Goal: Find specific page/section: Find specific page/section

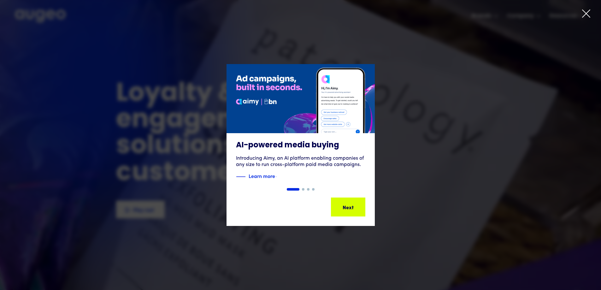
click at [411, 121] on div "1 of 4" at bounding box center [300, 145] width 601 height 162
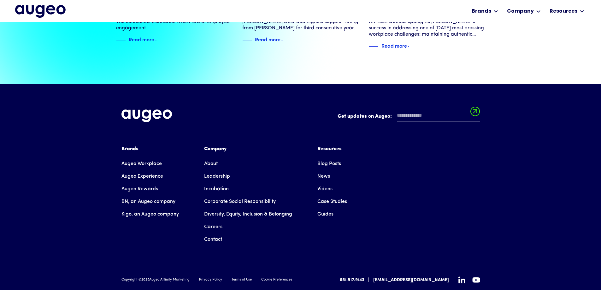
scroll to position [1443, 0]
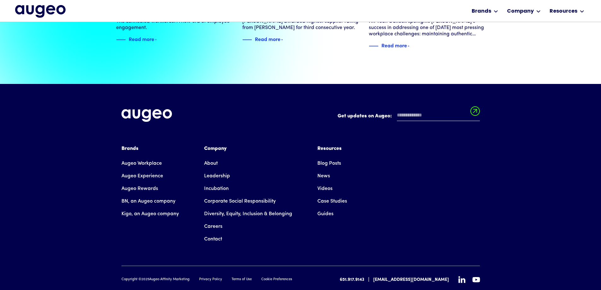
click at [214, 220] on link "Careers" at bounding box center [213, 226] width 18 height 13
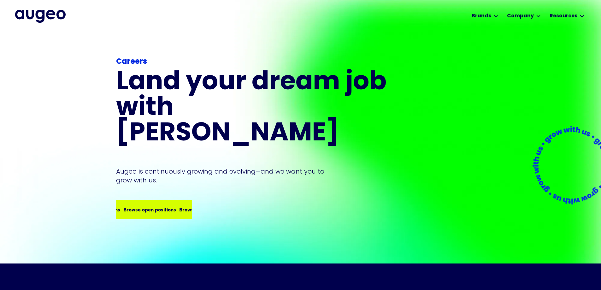
click at [166, 205] on div "Browse open positions Browse open positions Browse open positions Browse open p…" at bounding box center [177, 209] width 223 height 8
